Goal: Check status: Check status

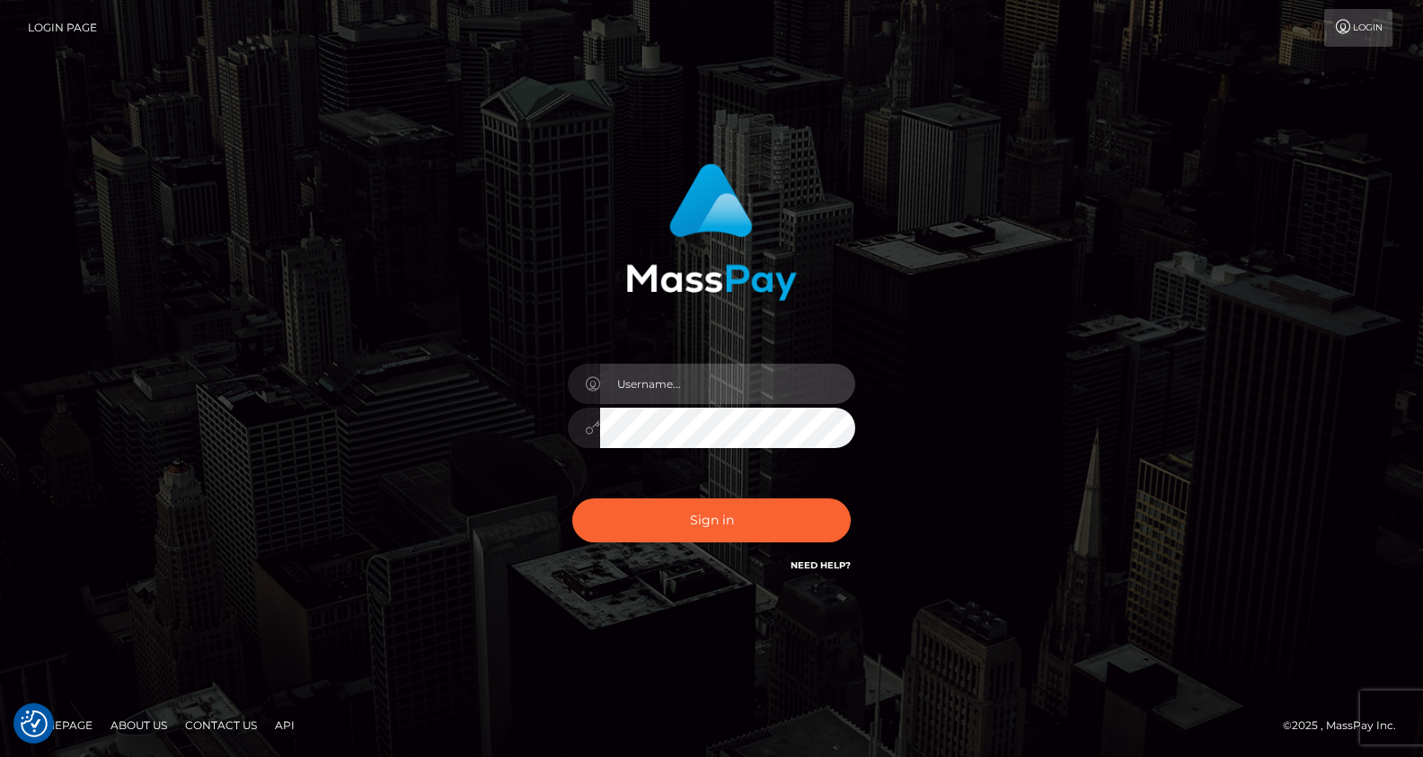
click at [645, 385] on input "text" at bounding box center [727, 384] width 255 height 40
type input "Drew Guizzetti"
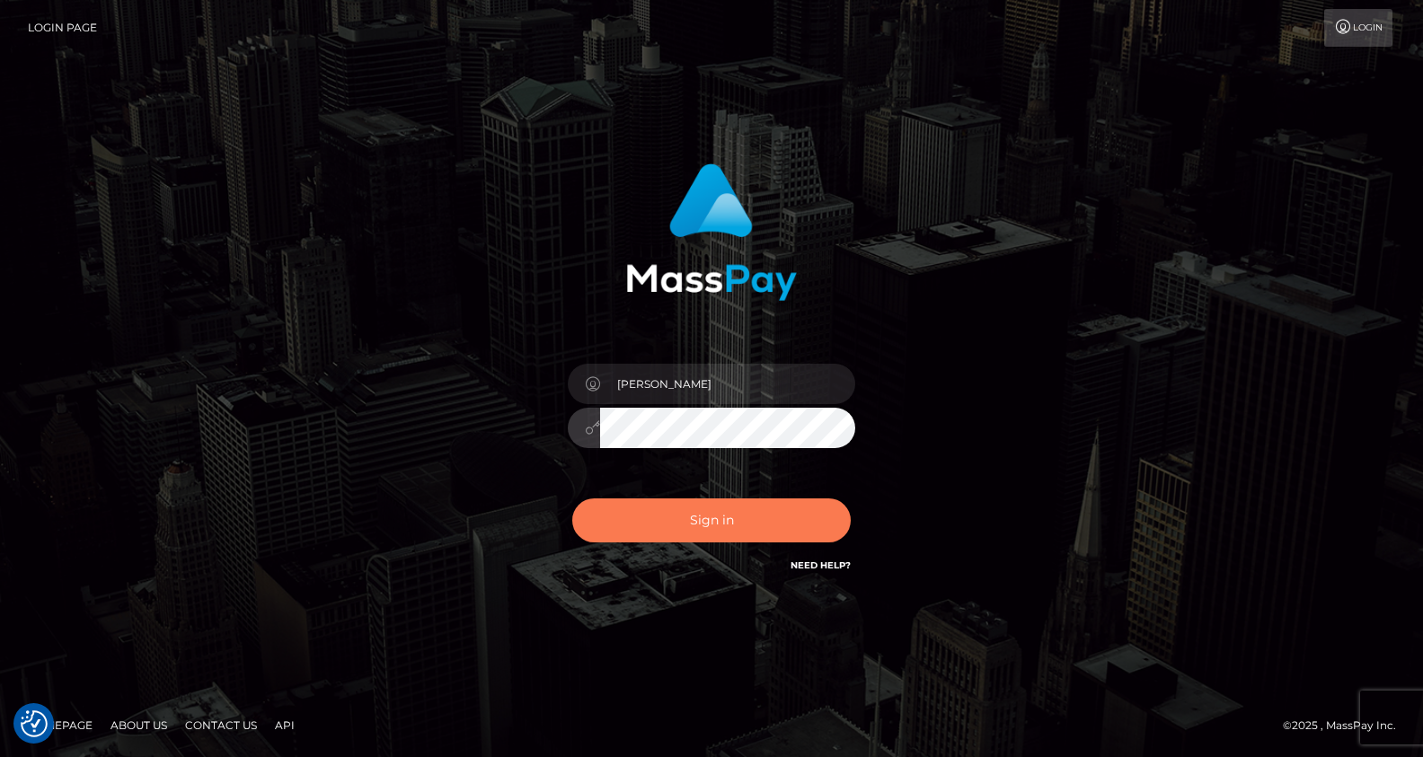
click at [712, 514] on button "Sign in" at bounding box center [711, 521] width 279 height 44
checkbox input "true"
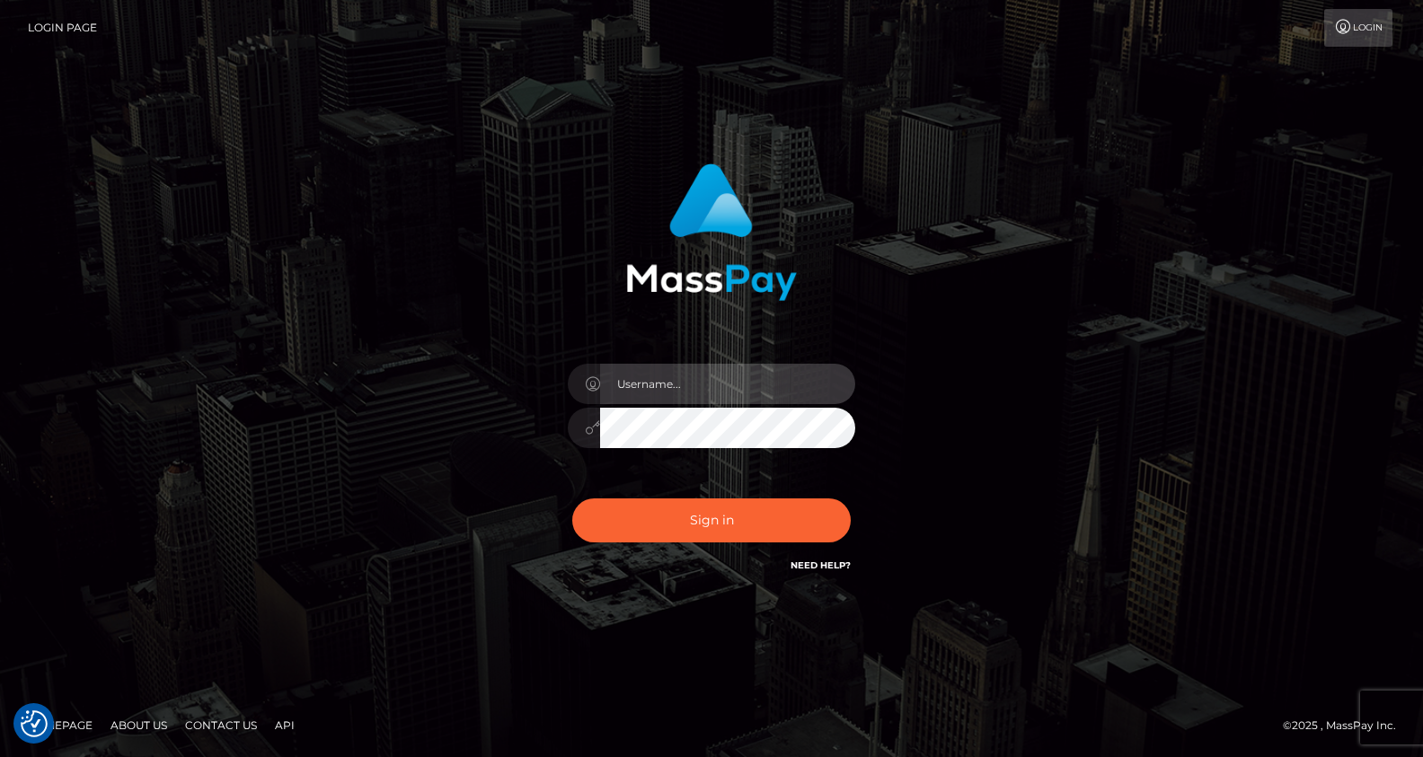
click at [677, 372] on input "text" at bounding box center [727, 384] width 255 height 40
type input "Drew Guizzetti"
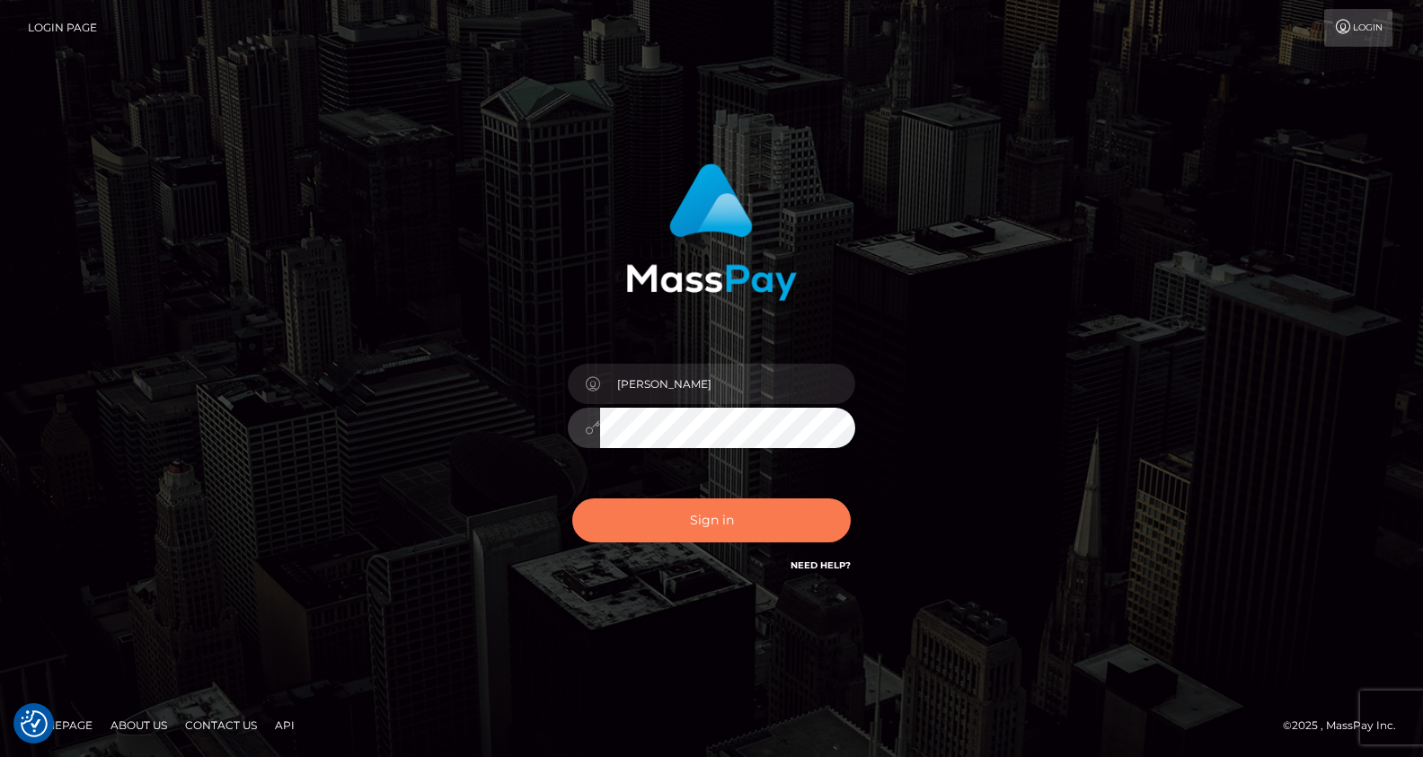
click at [572, 499] on button "Sign in" at bounding box center [711, 521] width 279 height 44
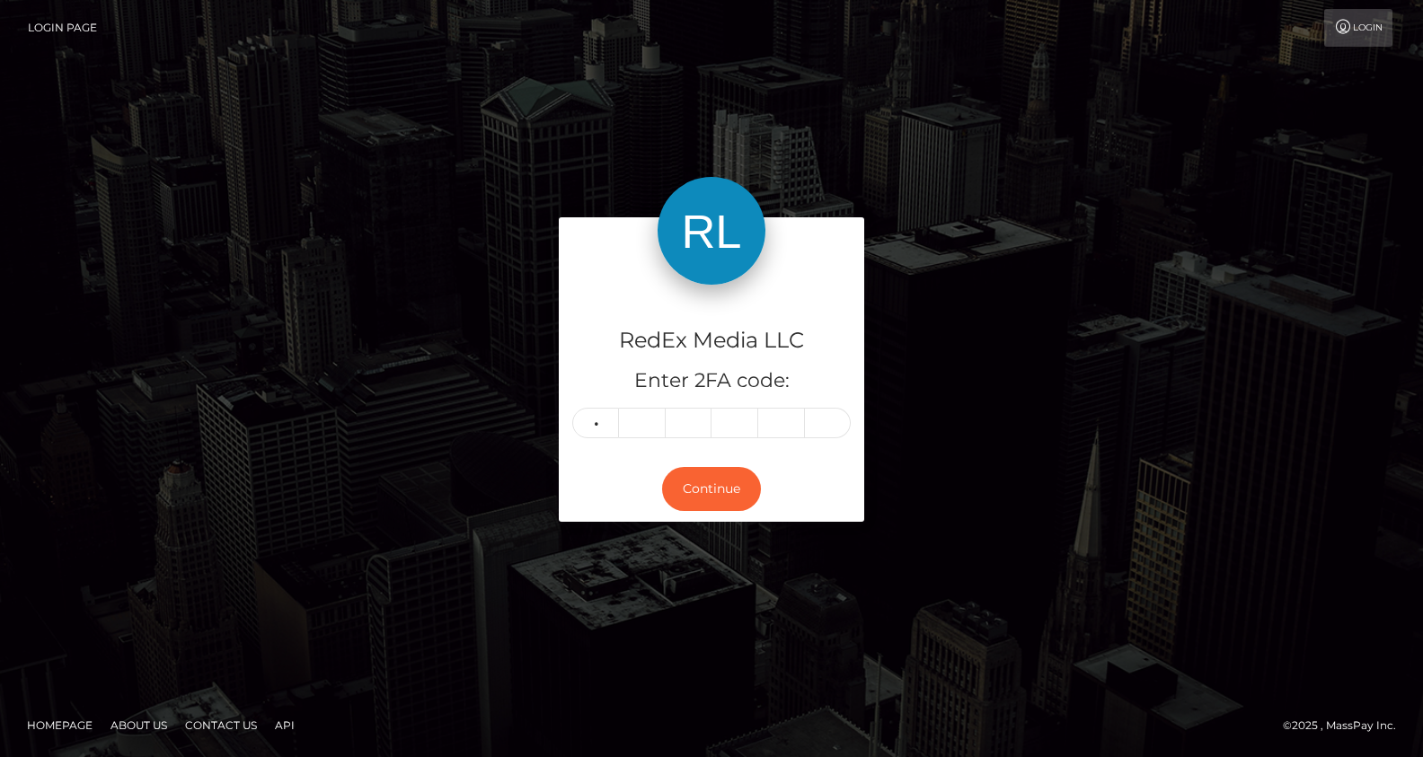
type input "7"
type input "8"
type input "4"
type input "5"
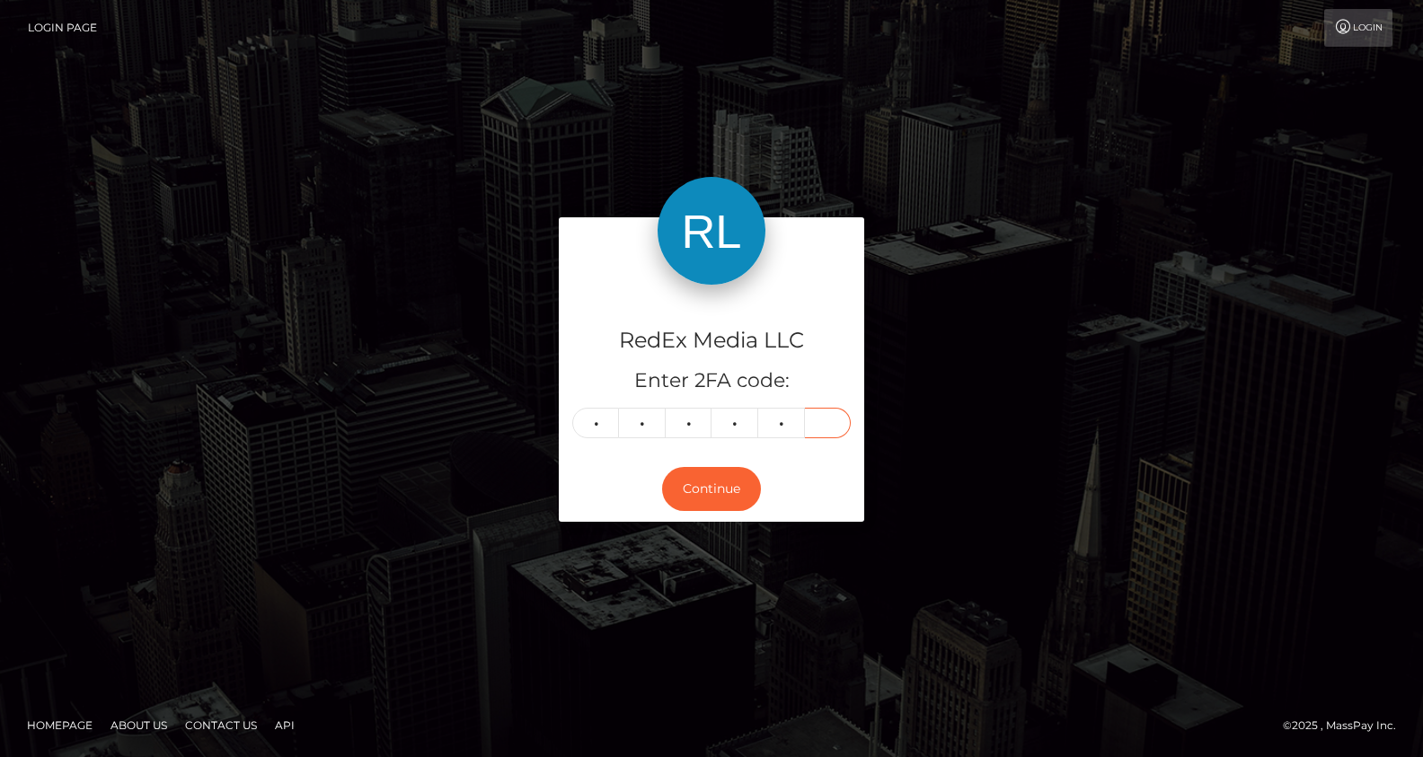
type input "8"
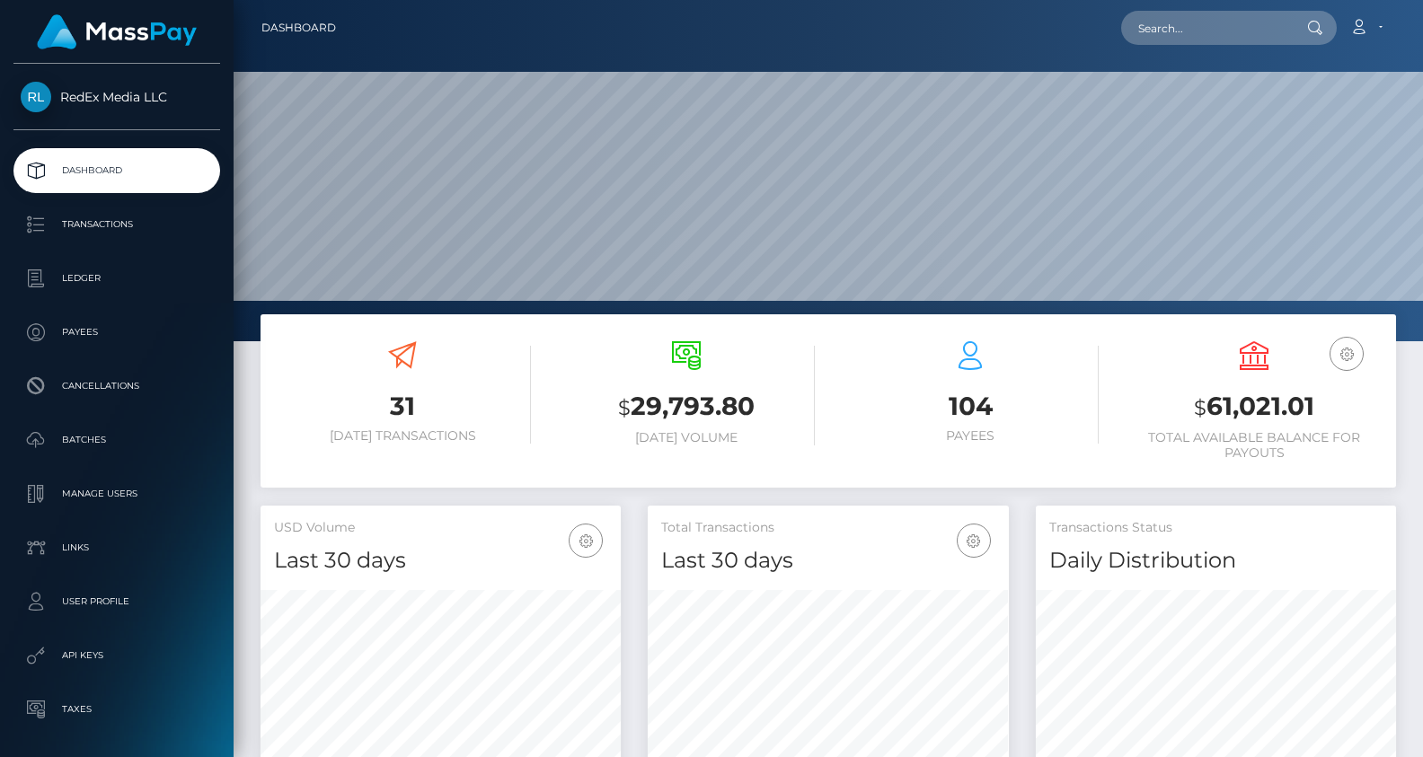
scroll to position [318, 360]
click at [97, 448] on p "Batches" at bounding box center [117, 440] width 192 height 27
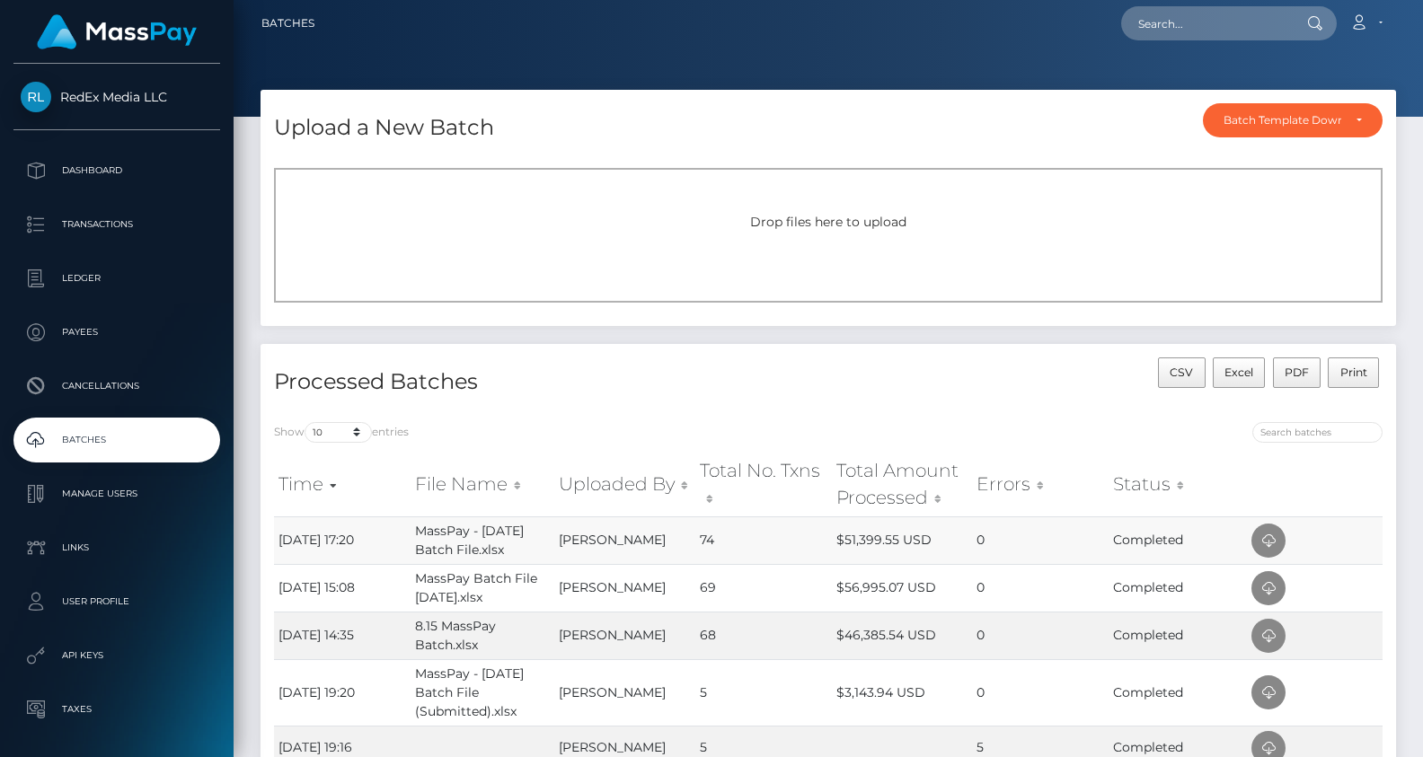
scroll to position [52, 0]
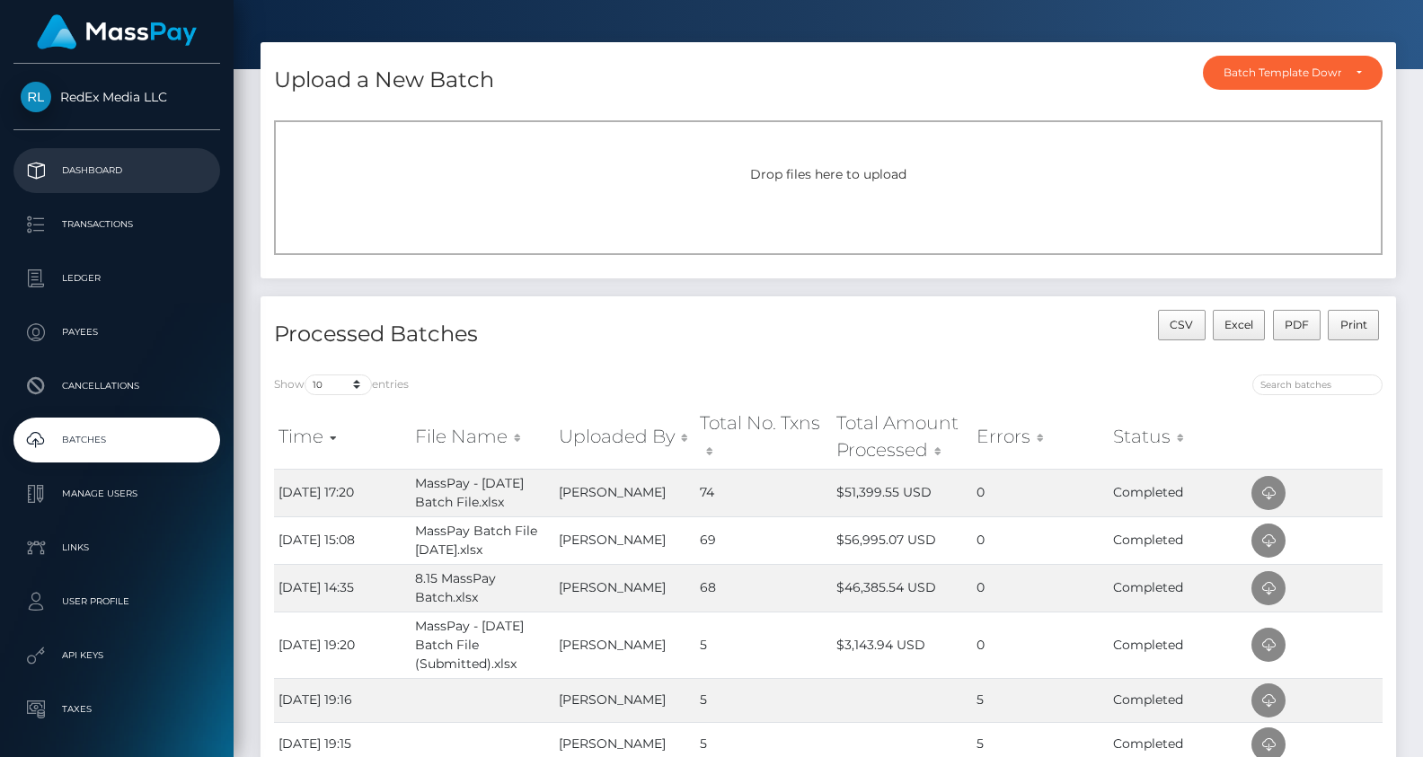
click at [98, 161] on p "Dashboard" at bounding box center [117, 170] width 192 height 27
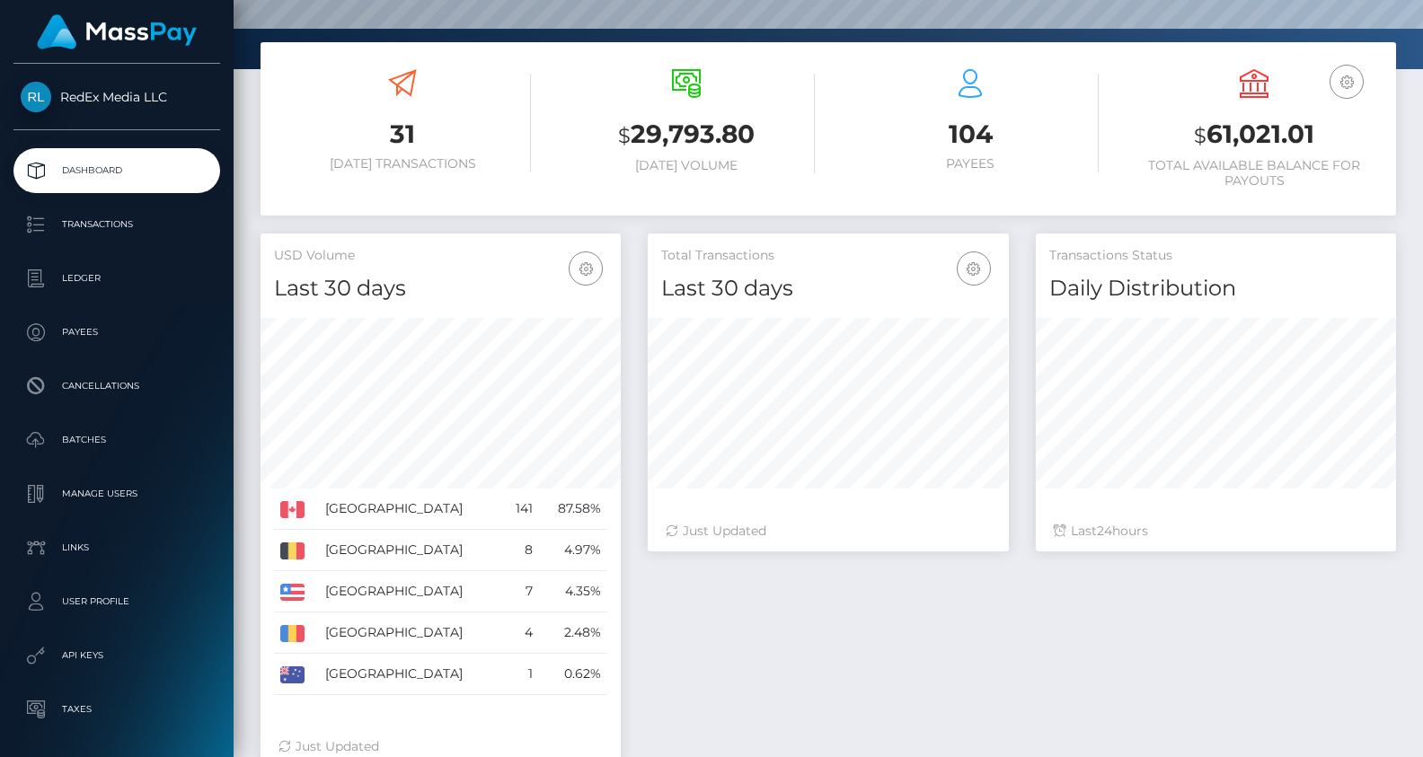
scroll to position [274, 0]
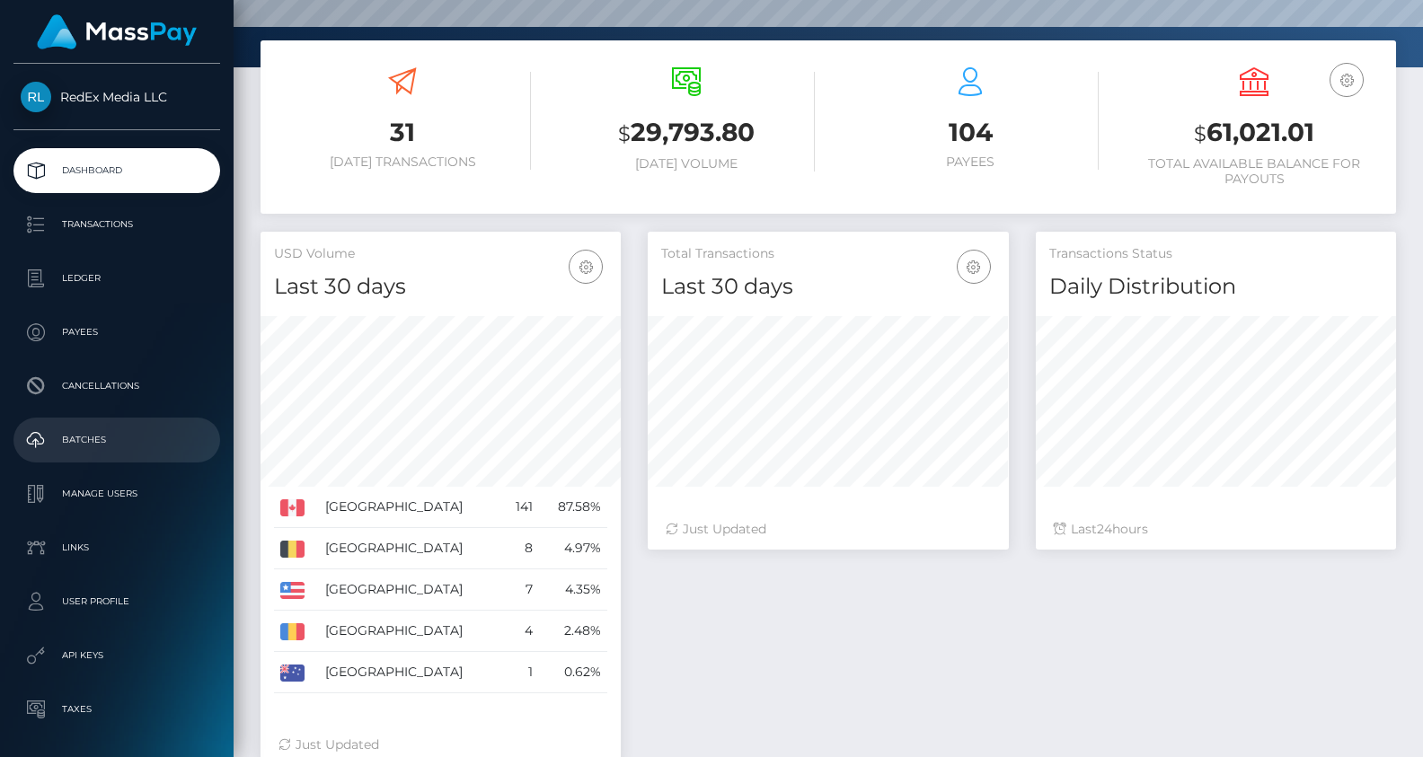
drag, startPoint x: 79, startPoint y: 451, endPoint x: 133, endPoint y: 453, distance: 53.9
click at [79, 451] on p "Batches" at bounding box center [117, 440] width 192 height 27
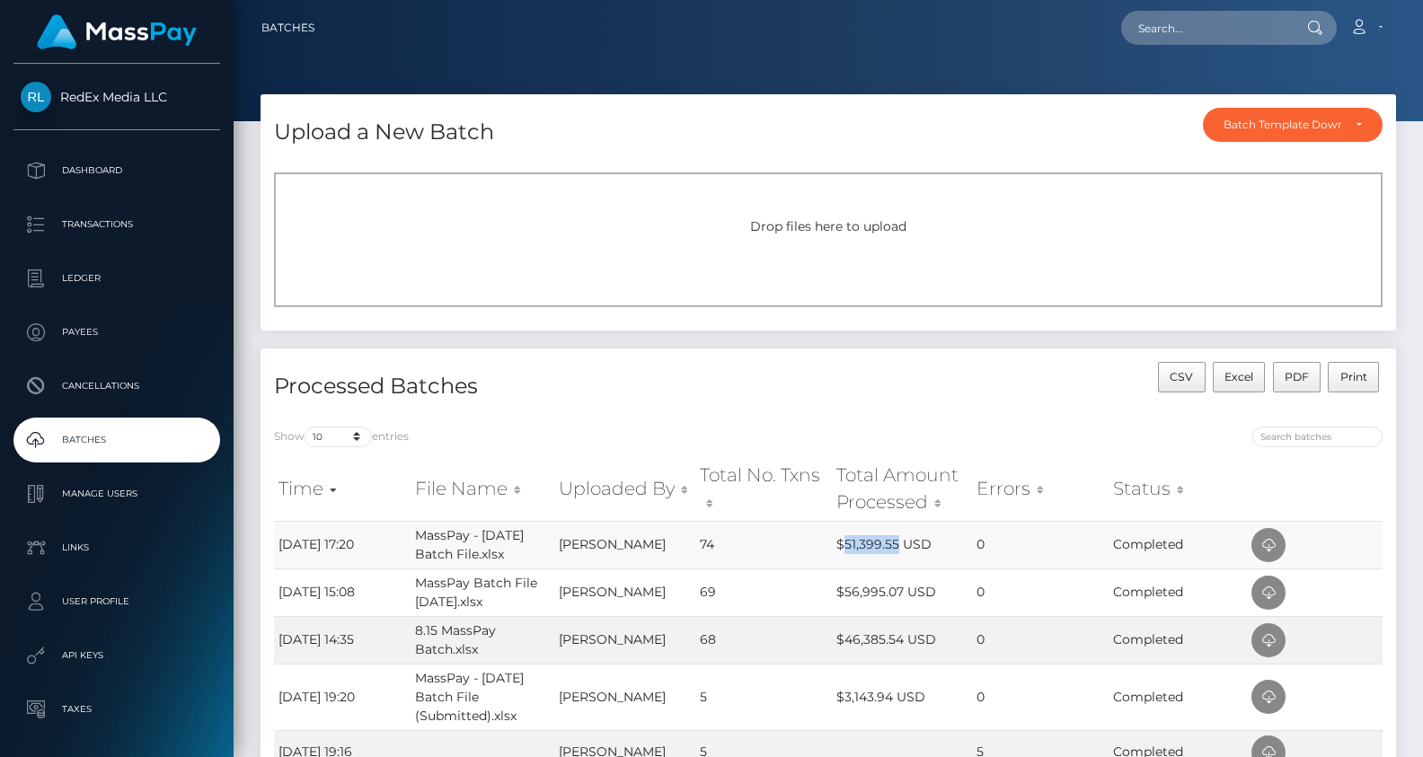
drag, startPoint x: 842, startPoint y: 548, endPoint x: 896, endPoint y: 548, distance: 53.9
click at [896, 548] on td "$51,399.55 USD" at bounding box center [902, 545] width 140 height 48
copy td "51,399.55"
